Goal: Information Seeking & Learning: Learn about a topic

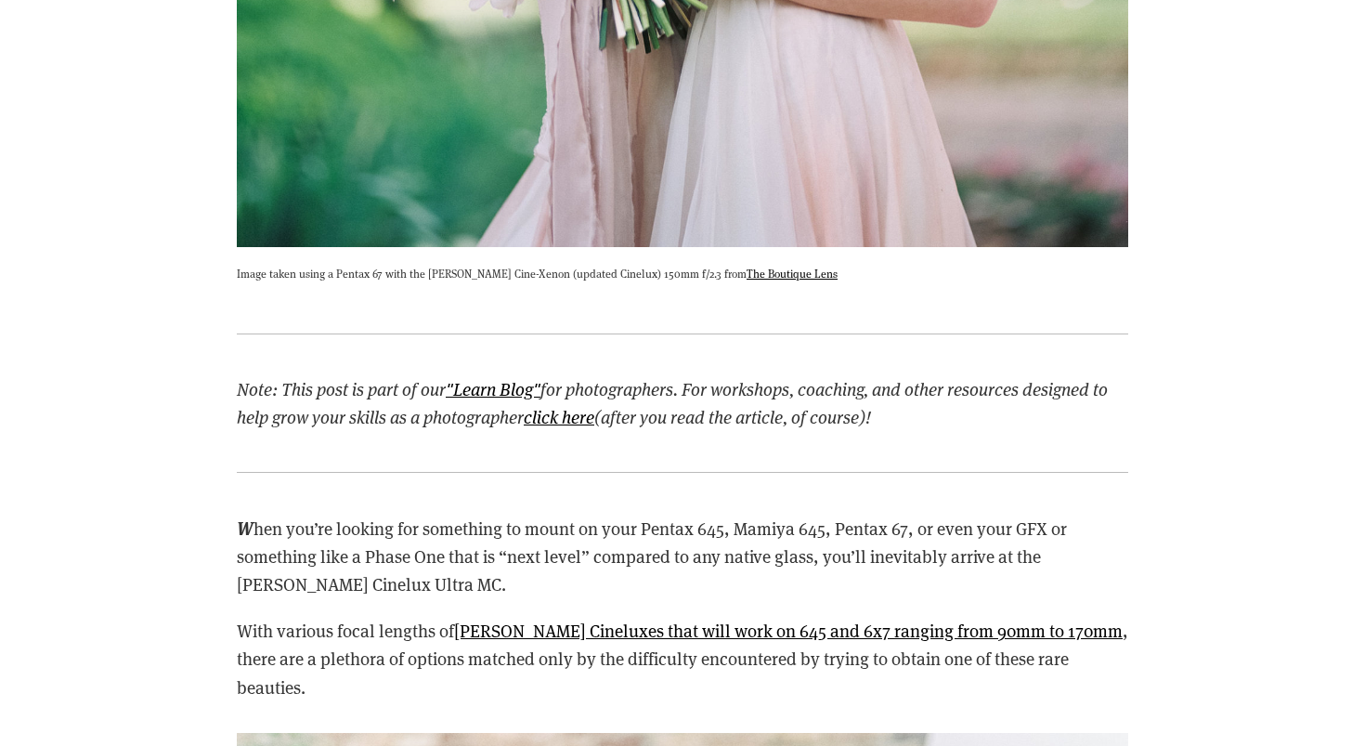
scroll to position [1929, 0]
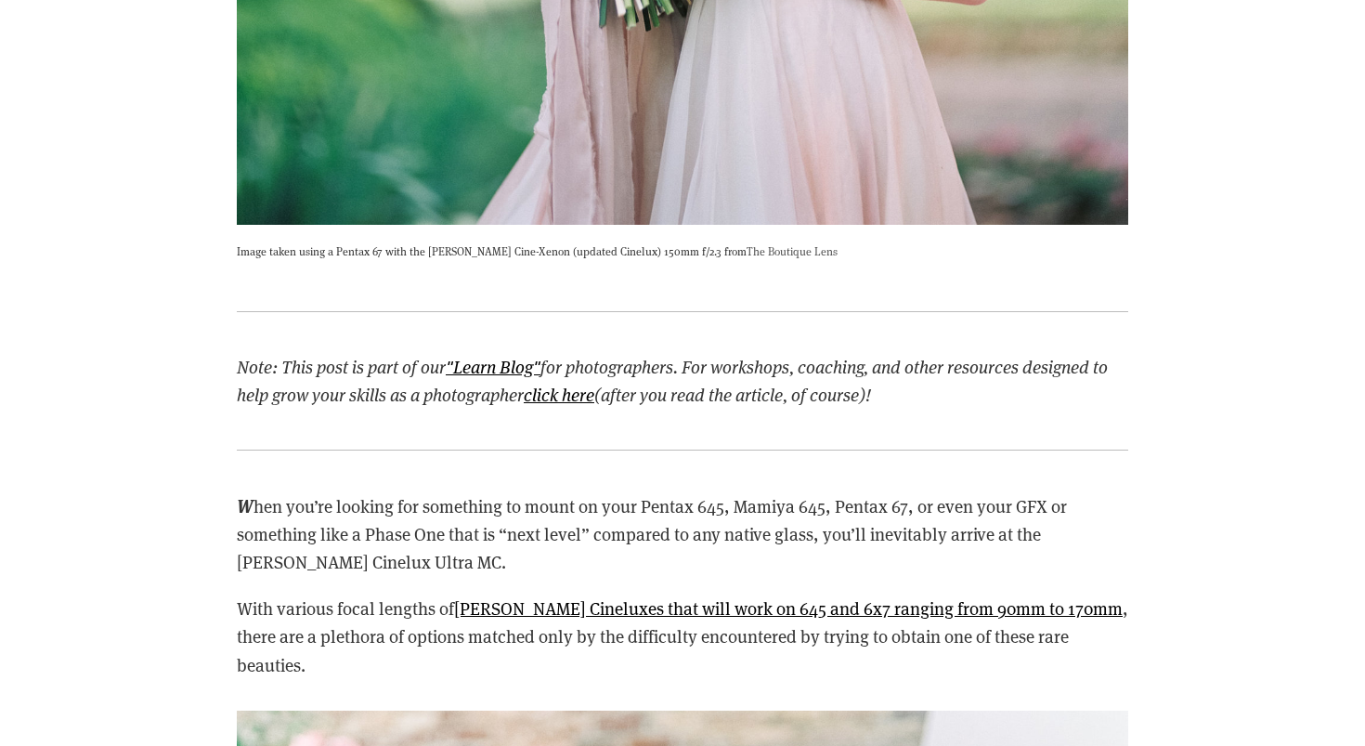
click at [763, 254] on link "The Boutique Lens" at bounding box center [792, 250] width 91 height 15
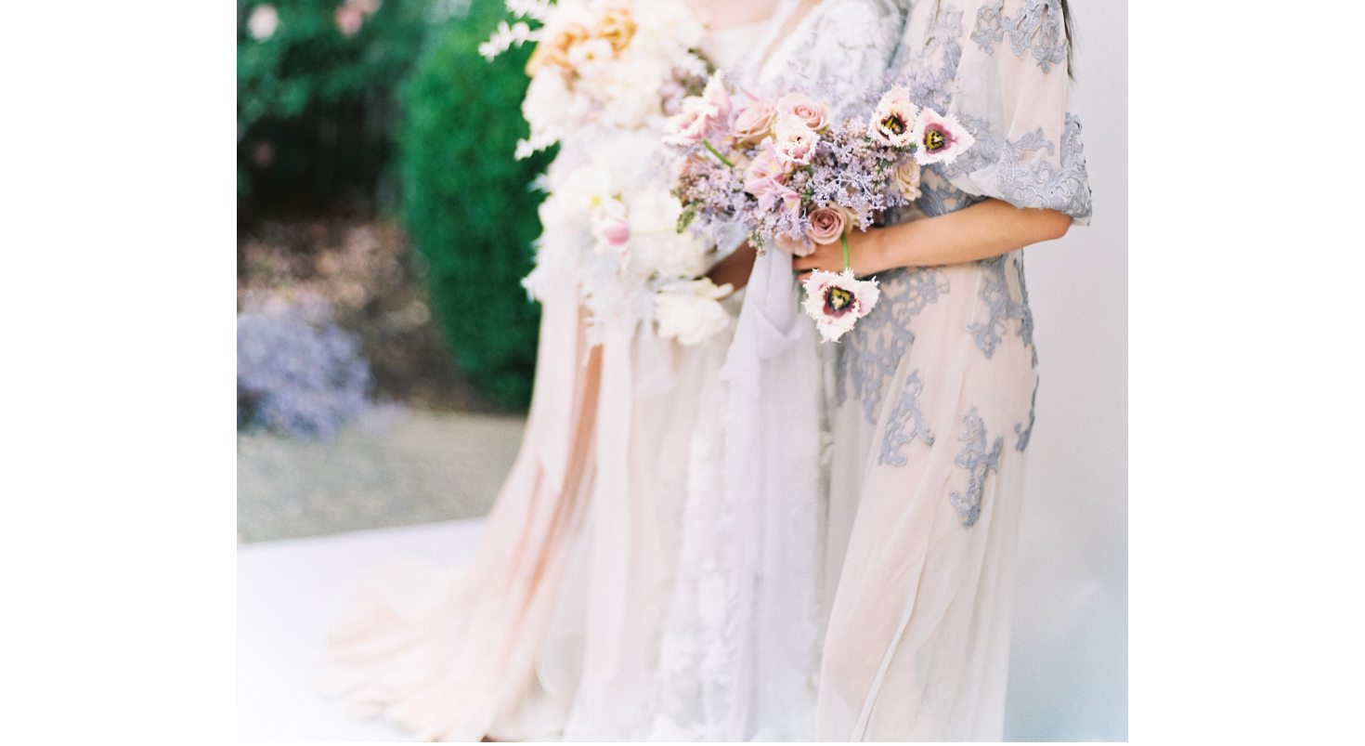
scroll to position [3174, 0]
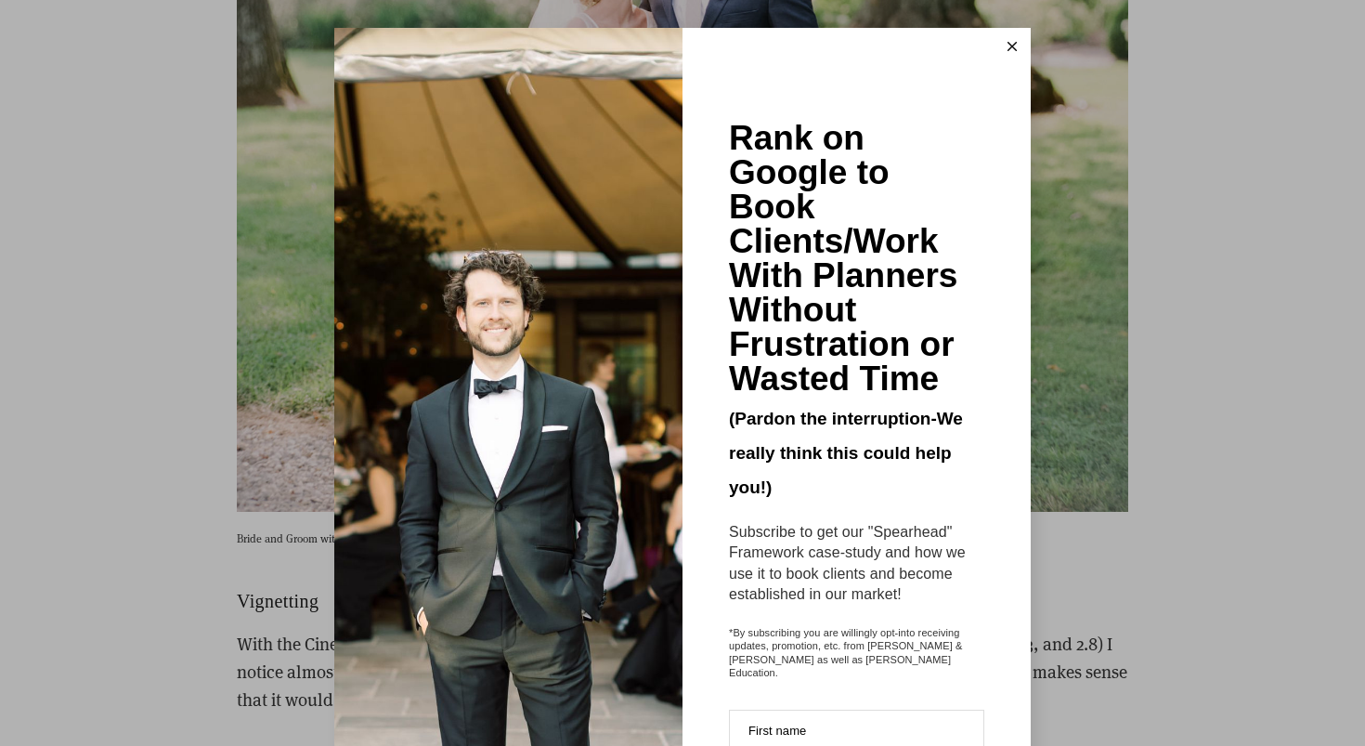
scroll to position [8564, 0]
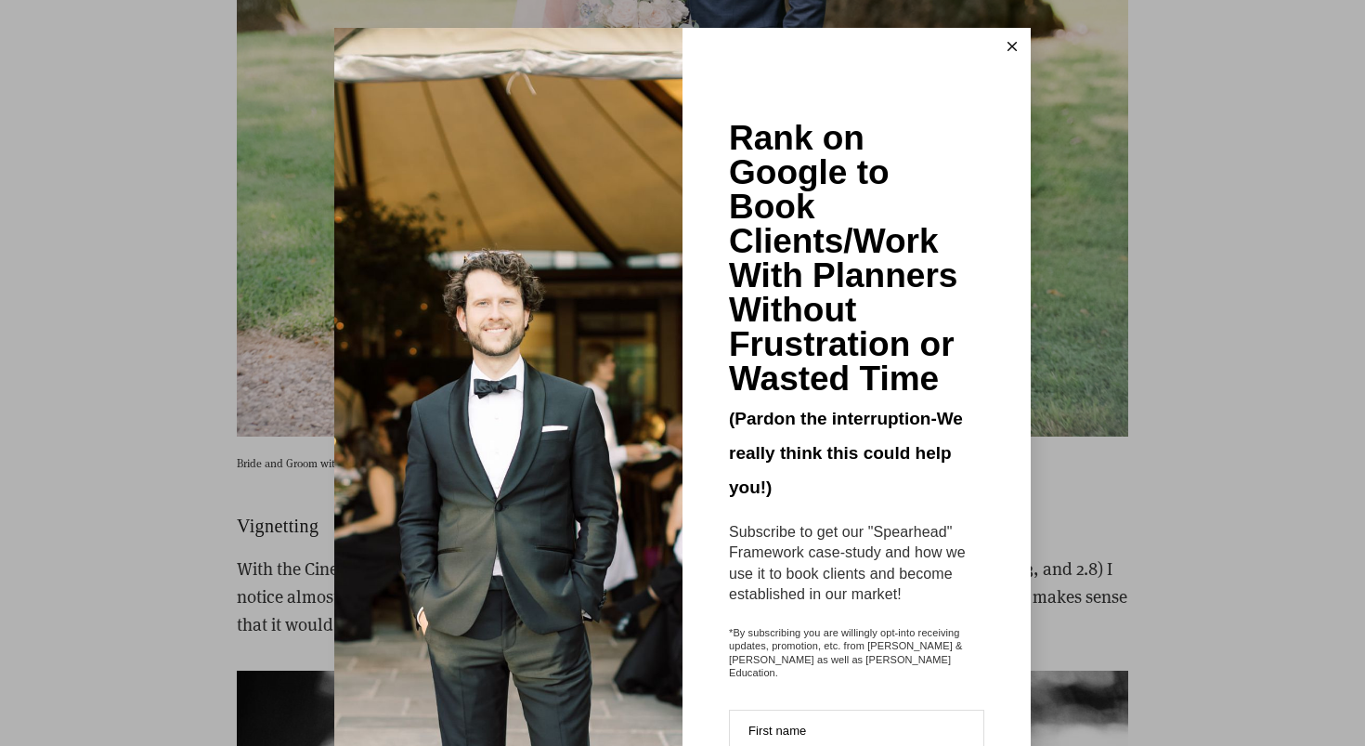
click at [1009, 42] on icon at bounding box center [1012, 46] width 9 height 9
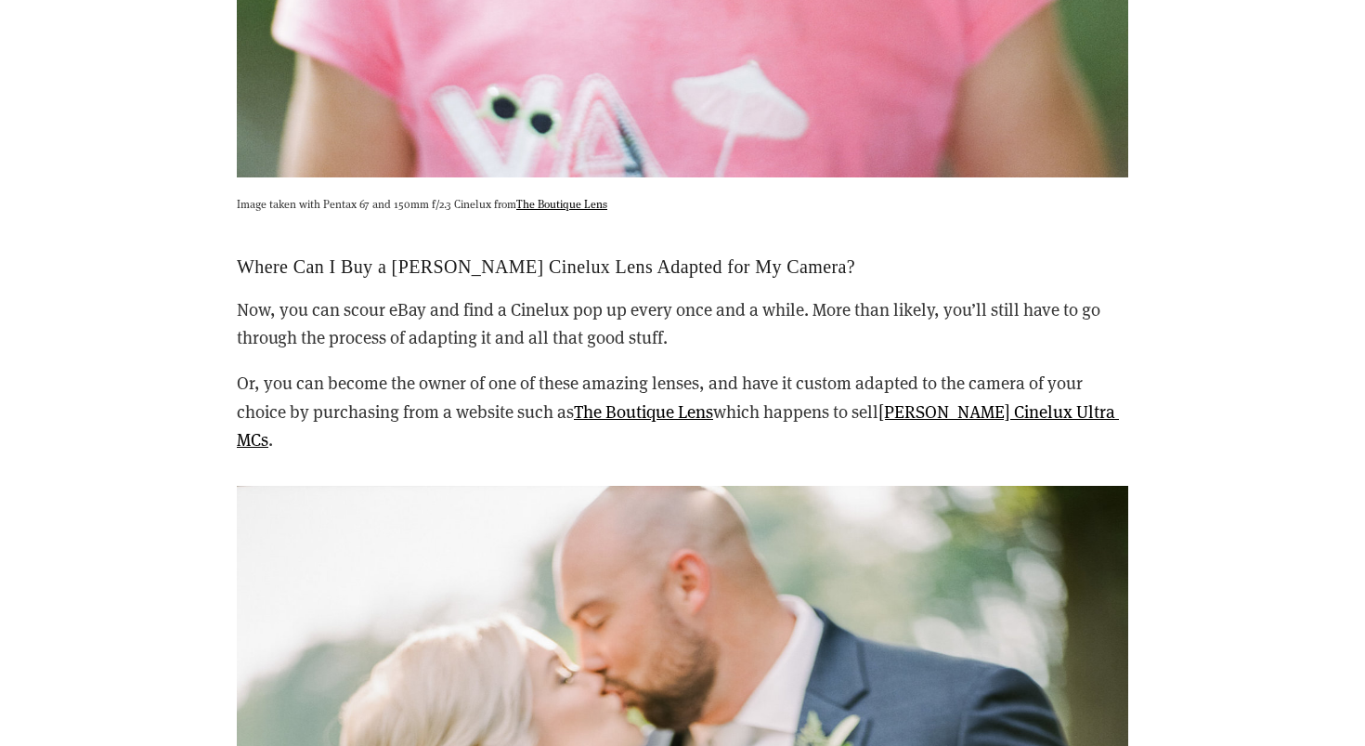
scroll to position [19665, 0]
